Goal: Find specific page/section: Find specific page/section

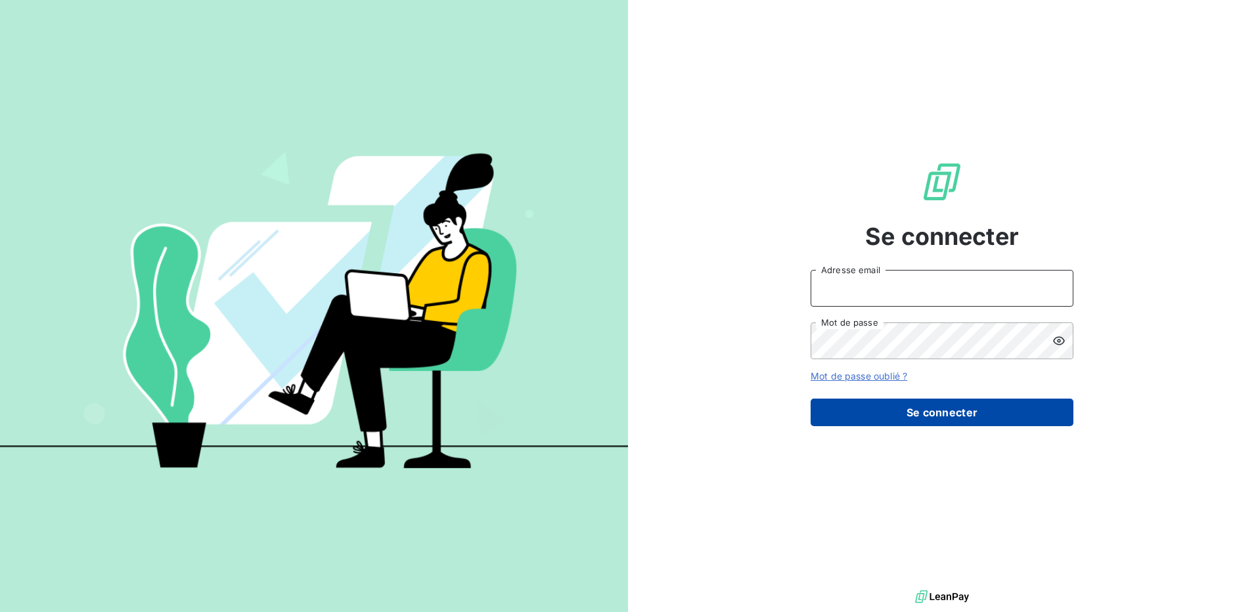
type input "[EMAIL_ADDRESS][DOMAIN_NAME]"
click at [988, 421] on button "Se connecter" at bounding box center [942, 413] width 263 height 28
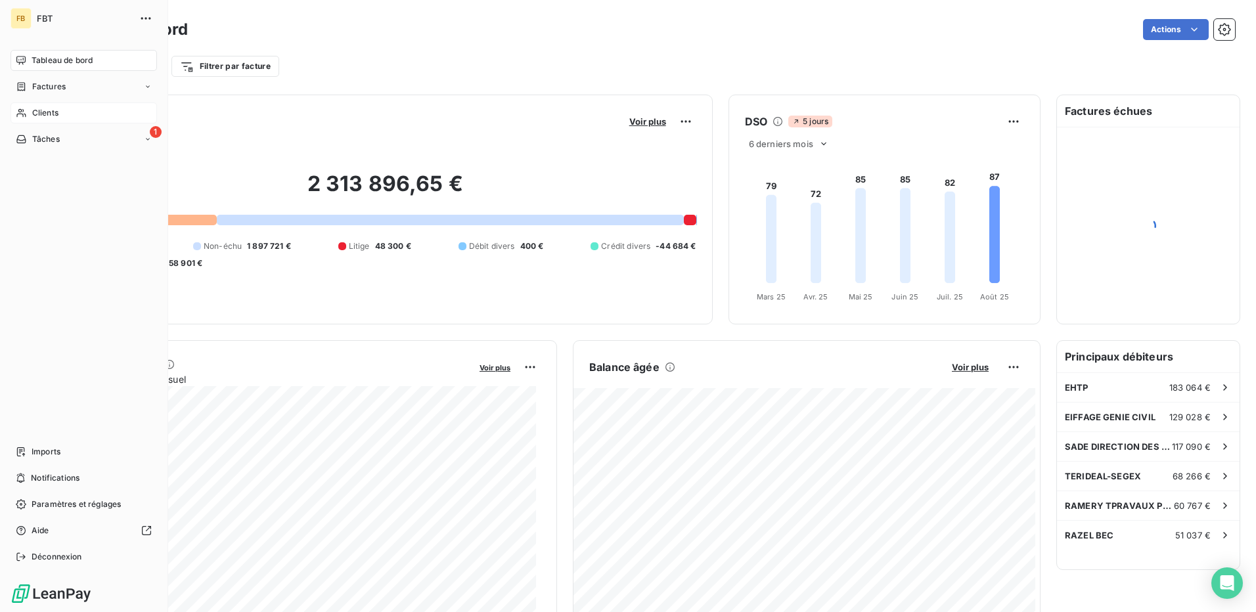
click at [47, 110] on span "Clients" at bounding box center [45, 113] width 26 height 12
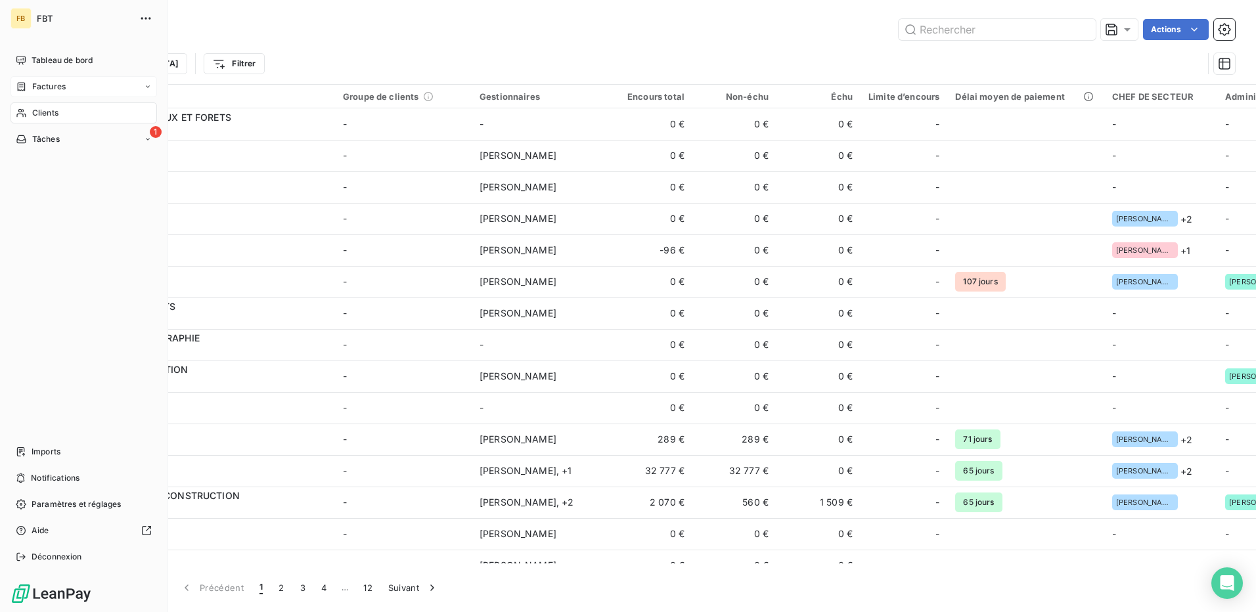
click at [44, 85] on span "Factures" at bounding box center [49, 87] width 34 height 12
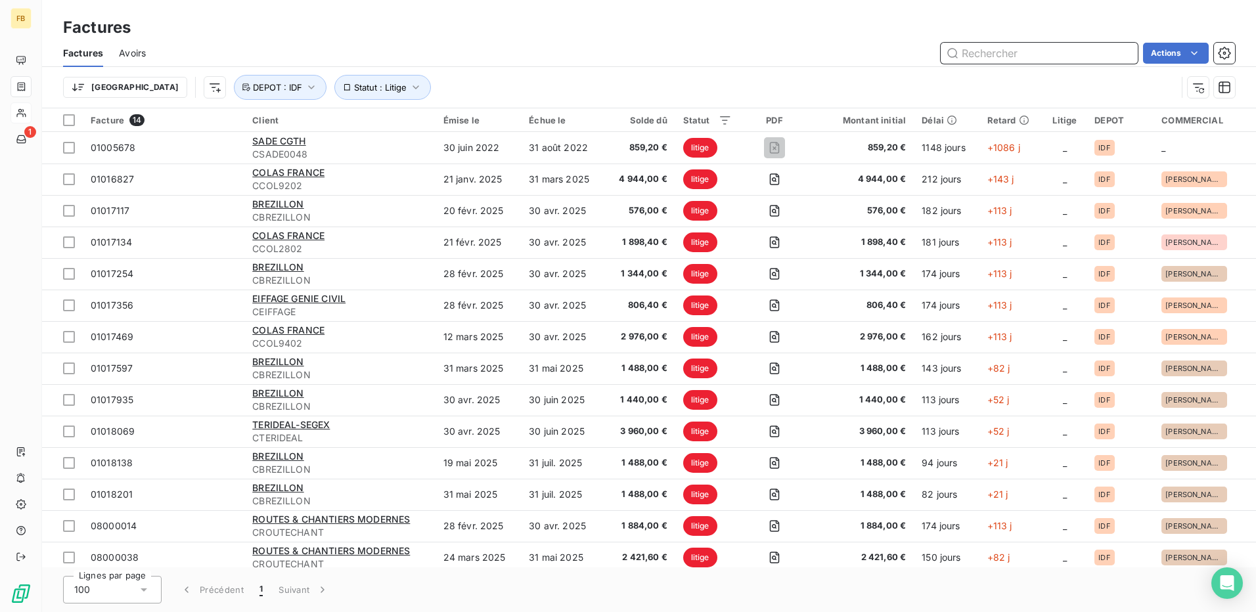
click at [984, 51] on input "text" at bounding box center [1039, 53] width 197 height 21
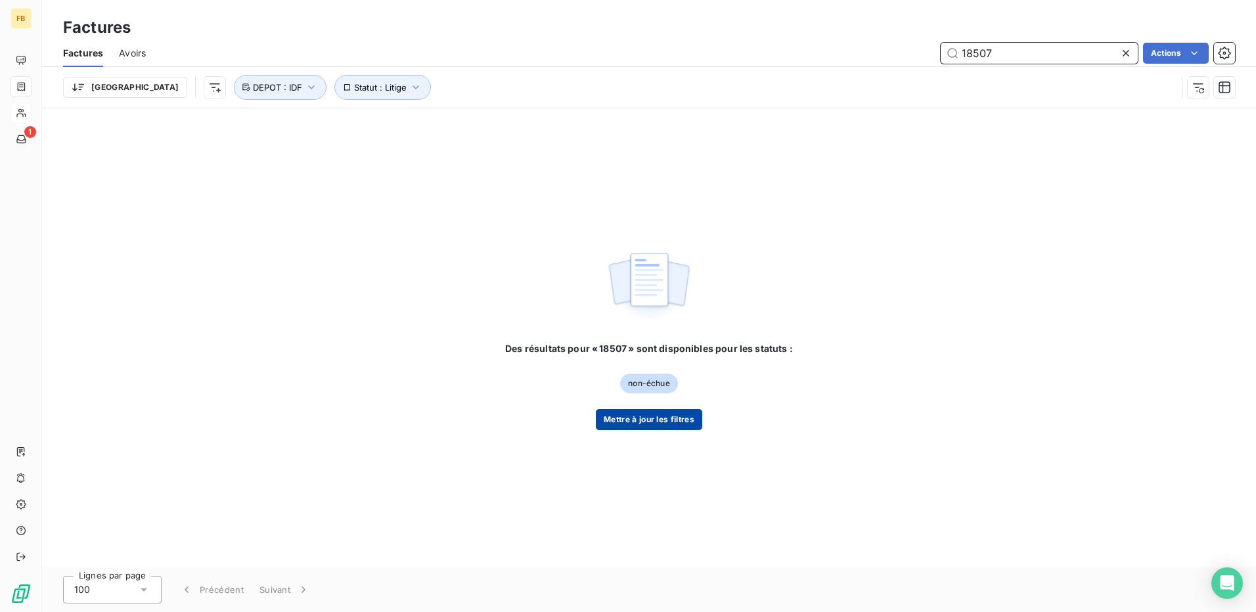
type input "18507"
click at [662, 420] on button "Mettre à jour les filtres" at bounding box center [649, 419] width 106 height 21
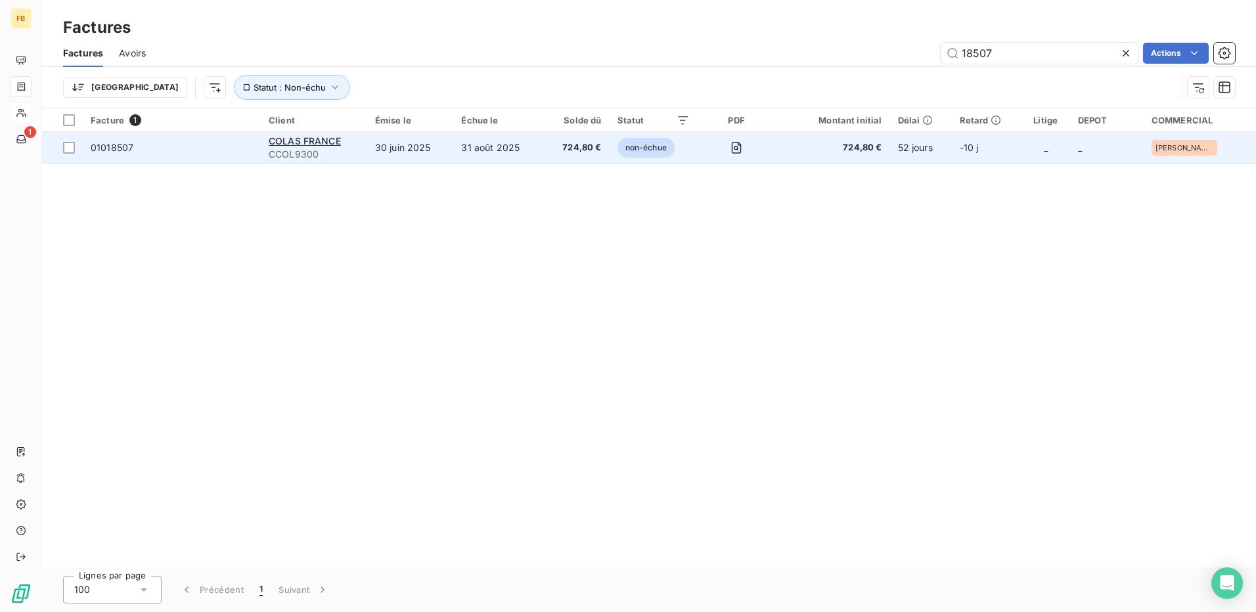
click at [525, 152] on td "31 août 2025" at bounding box center [497, 148] width 89 height 32
